Goal: Task Accomplishment & Management: Manage account settings

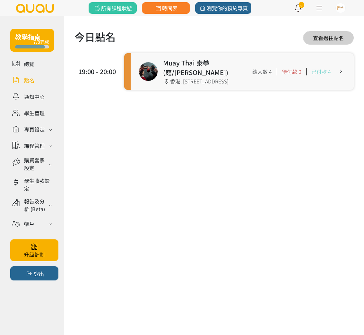
click at [187, 63] on link at bounding box center [242, 71] width 223 height 37
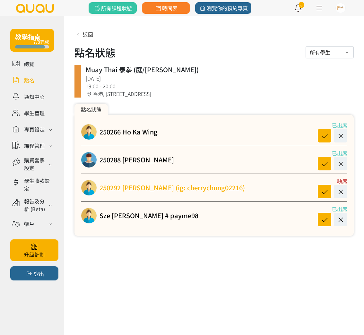
click at [225, 188] on link "250292 [PERSON_NAME] (ig: cherrychung02216)" at bounding box center [173, 188] width 146 height 10
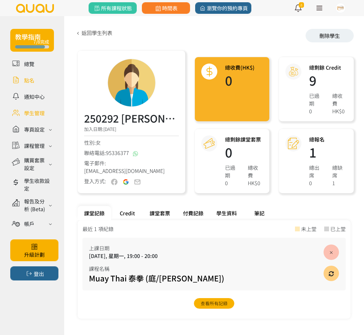
click at [22, 80] on link at bounding box center [32, 80] width 44 height 11
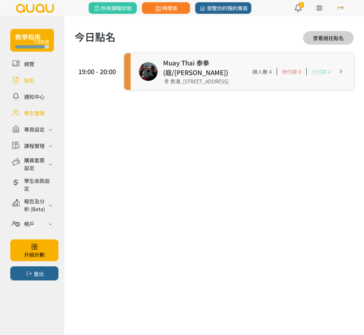
click at [29, 111] on link at bounding box center [32, 112] width 44 height 11
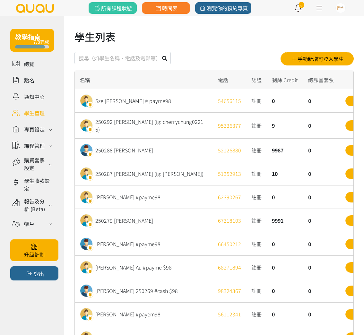
click at [96, 59] on input "text" at bounding box center [123, 58] width 96 height 12
type input "gladys"
click at [159, 52] on button at bounding box center [165, 58] width 12 height 12
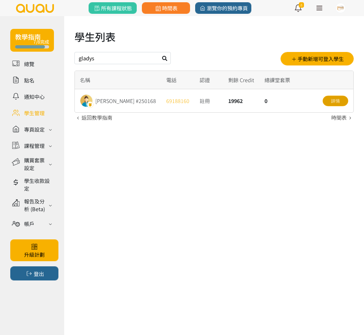
drag, startPoint x: 340, startPoint y: 98, endPoint x: 332, endPoint y: 105, distance: 10.7
click at [340, 98] on link "詳情" at bounding box center [336, 101] width 26 height 11
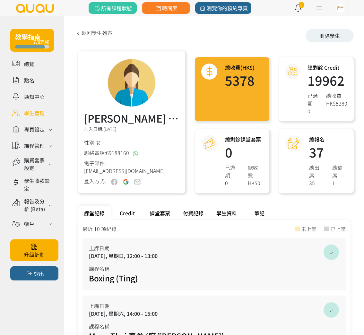
drag, startPoint x: 125, startPoint y: 212, endPoint x: 141, endPoint y: 213, distance: 16.7
click at [125, 212] on div "Credit" at bounding box center [127, 213] width 32 height 14
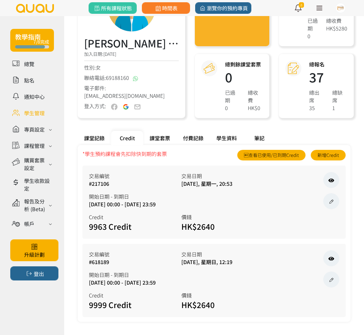
scroll to position [77, 0]
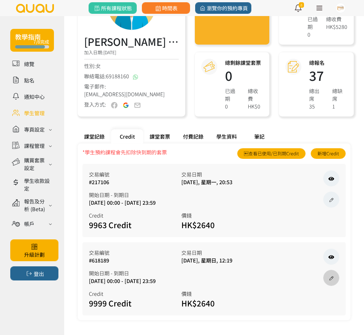
click at [334, 277] on icon at bounding box center [331, 278] width 7 height 5
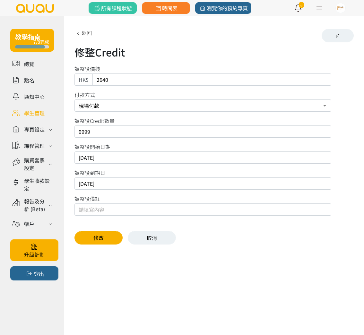
click at [113, 160] on input "[DATE]" at bounding box center [203, 158] width 257 height 12
type input "2025/08/12"
click at [115, 182] on input "2025/11/10" at bounding box center [203, 184] width 257 height 12
type input "2025/11/11"
click at [102, 238] on button "修改" at bounding box center [99, 237] width 48 height 13
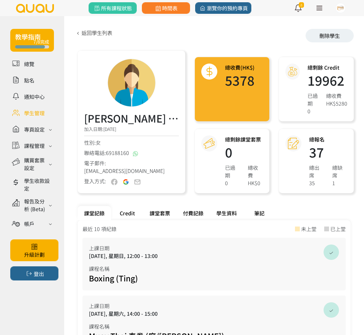
scroll to position [4, 0]
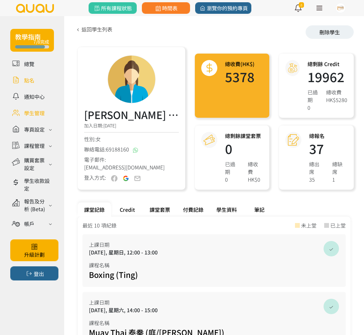
click at [39, 80] on link at bounding box center [32, 80] width 44 height 11
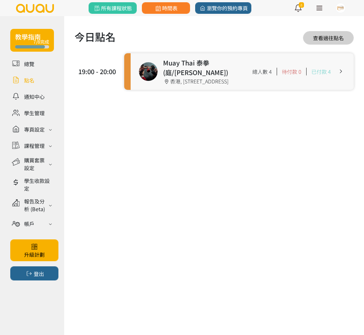
click at [196, 75] on link at bounding box center [242, 71] width 223 height 37
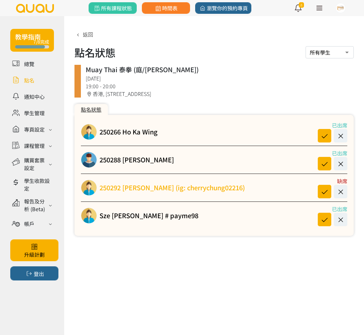
click at [145, 188] on link "250292 [PERSON_NAME] (ig: cherrychung02216)" at bounding box center [173, 188] width 146 height 10
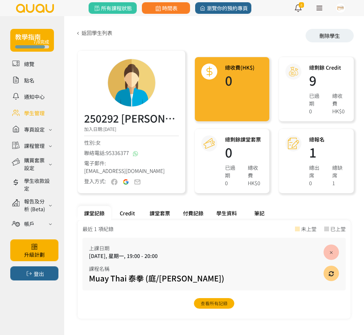
click at [138, 212] on div "Credit" at bounding box center [127, 213] width 32 height 14
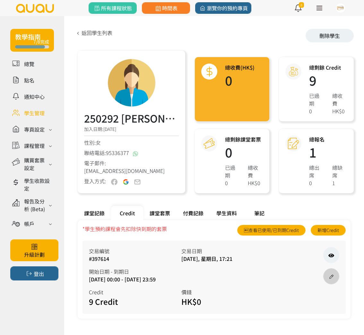
click at [330, 280] on link at bounding box center [332, 277] width 16 height 16
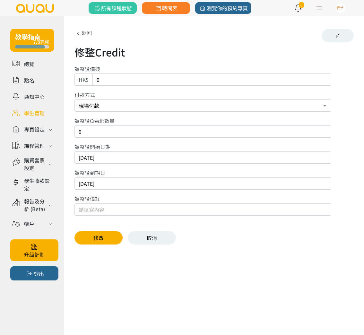
click at [97, 209] on input "text" at bounding box center [203, 210] width 257 height 12
click at [82, 35] on link "返回" at bounding box center [83, 33] width 17 height 8
